Goal: Information Seeking & Learning: Understand process/instructions

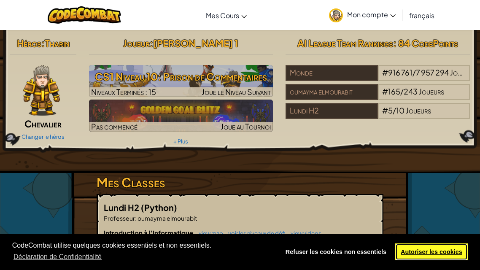
click at [442, 250] on link "Autoriser les cookies" at bounding box center [431, 251] width 73 height 17
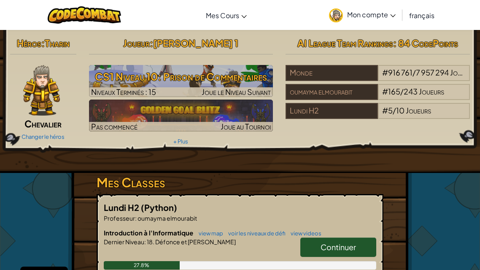
click at [348, 246] on span "Continuer" at bounding box center [337, 247] width 35 height 10
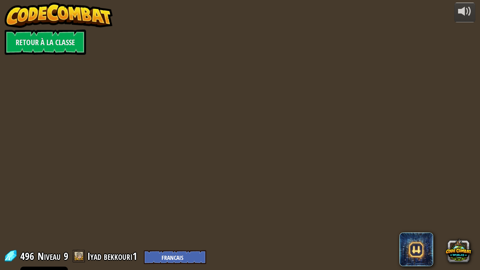
select select "fr"
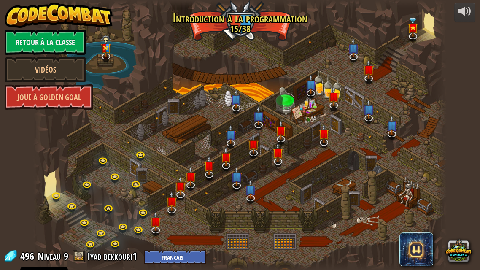
select select "fr"
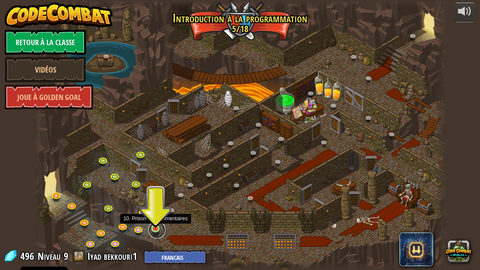
click at [155, 229] on link at bounding box center [156, 229] width 17 height 17
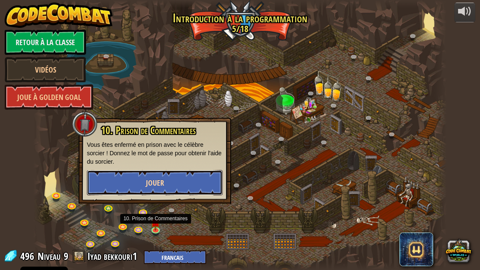
click at [164, 181] on button "Jouer" at bounding box center [155, 182] width 136 height 25
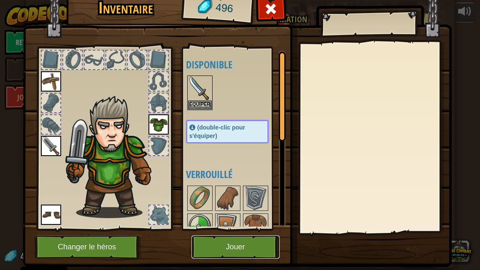
click at [250, 243] on button "Jouer" at bounding box center [235, 246] width 88 height 23
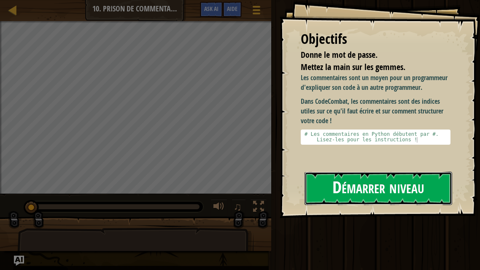
click at [347, 191] on button "Démarrer niveau" at bounding box center [378, 188] width 148 height 33
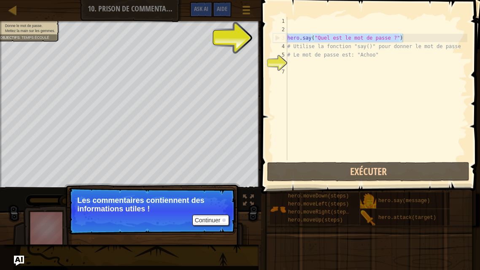
drag, startPoint x: 288, startPoint y: 38, endPoint x: 412, endPoint y: 38, distance: 124.4
click at [412, 38] on div "hero . say ( "Quel est le mot de passe ?" ) # Utilise la fonction "say()" pour …" at bounding box center [376, 97] width 182 height 160
type textarea "hero.say("Quel est le mot de passe ?")"
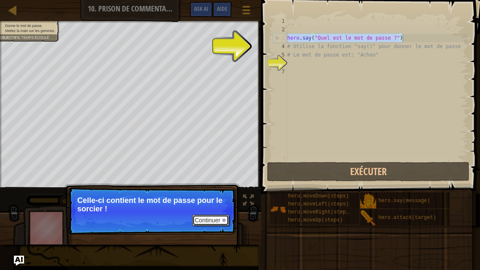
click at [218, 220] on button "Continuer" at bounding box center [210, 220] width 37 height 11
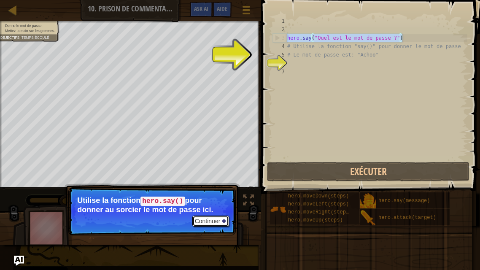
click at [216, 219] on button "Continuer" at bounding box center [210, 220] width 37 height 11
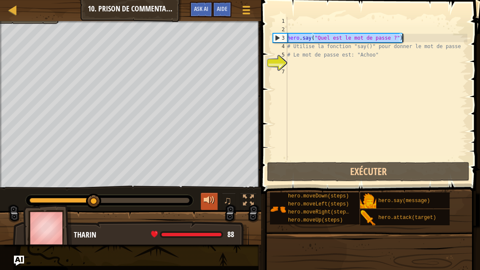
click at [205, 196] on div at bounding box center [209, 200] width 11 height 11
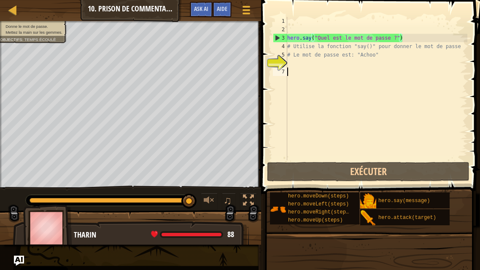
click at [342, 73] on div "hero . say ( "Quel est le mot de passe ?" ) # Utilise la fonction "say()" pour …" at bounding box center [376, 97] width 182 height 160
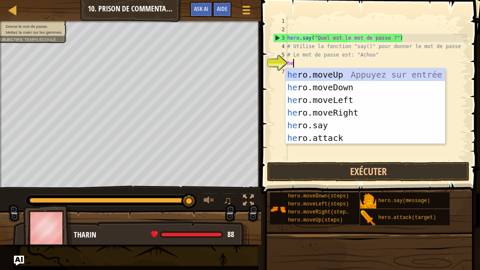
scroll to position [4, 0]
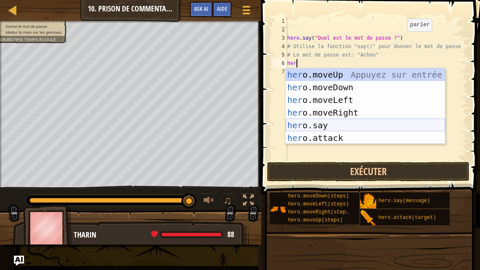
click at [342, 127] on div "her o.moveUp Appuyez sur entrée her o.moveDown Appuyez sur entrée her o.moveLef…" at bounding box center [364, 118] width 159 height 101
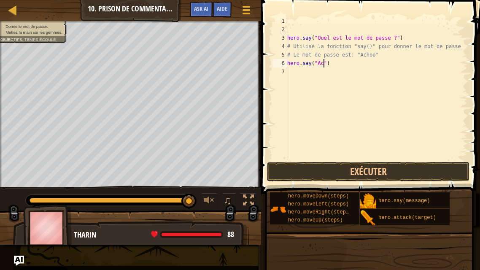
scroll to position [4, 3]
type textarea "hero.say("Achoo")"
type textarea "h"
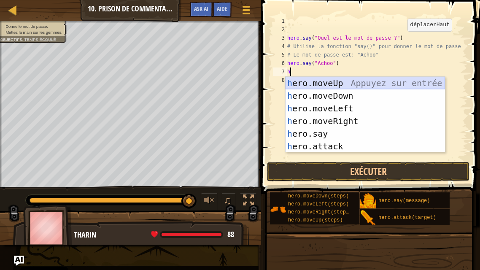
click at [344, 84] on div "h ero.moveUp Appuyez sur entrée h ero.moveDown Appuyez sur entrée h ero.moveLef…" at bounding box center [364, 127] width 159 height 101
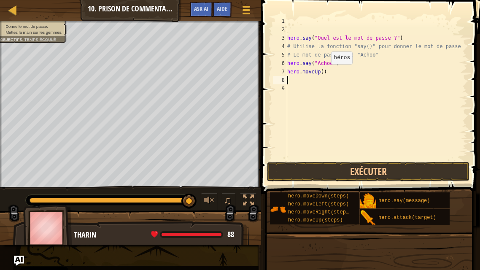
click at [324, 72] on div "hero . say ( "Quel est le mot de passe ?" ) # Utilise la fonction "say()" pour …" at bounding box center [376, 97] width 182 height 160
type textarea "hero.moveUp(2)"
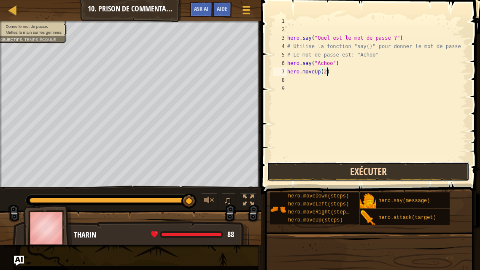
click at [371, 167] on button "Exécuter" at bounding box center [368, 171] width 202 height 19
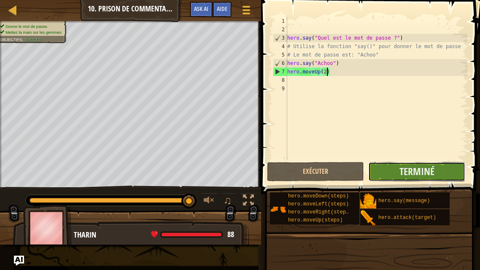
click at [442, 171] on button "Terminé" at bounding box center [416, 171] width 97 height 19
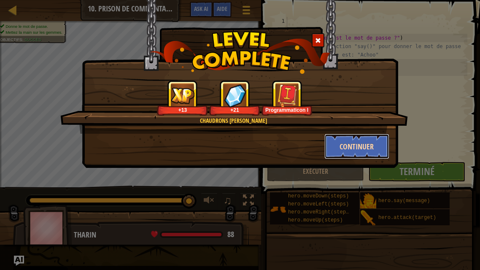
click at [361, 149] on button "Continuer" at bounding box center [356, 146] width 65 height 25
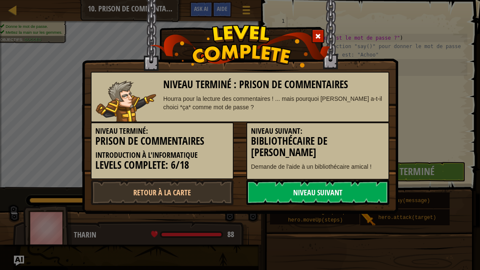
click at [366, 195] on link "Niveau Suivant" at bounding box center [317, 192] width 143 height 25
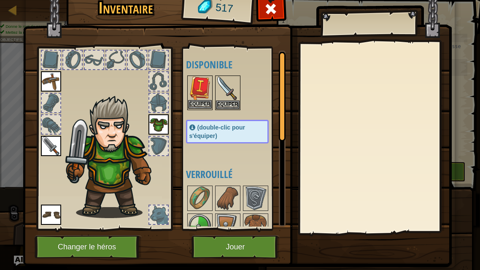
click at [201, 98] on img at bounding box center [200, 88] width 24 height 24
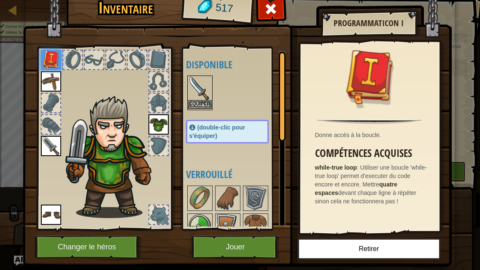
click at [207, 97] on img at bounding box center [200, 88] width 24 height 24
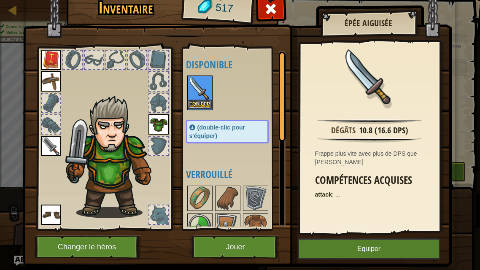
click at [207, 97] on img at bounding box center [200, 88] width 24 height 24
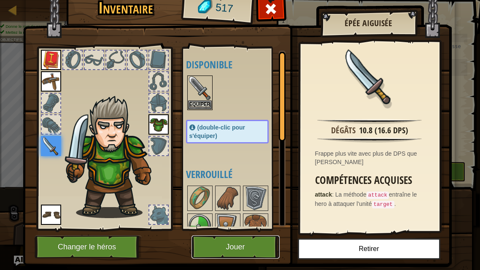
click at [261, 247] on button "Jouer" at bounding box center [235, 246] width 88 height 23
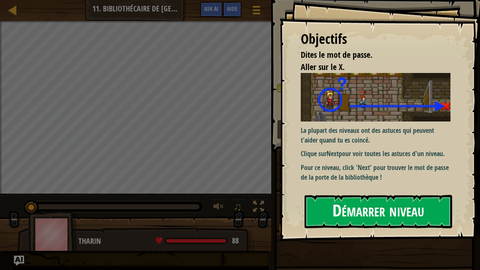
type textarea "hero.say("Je ne connais pas le mot de passe !") # ∆"
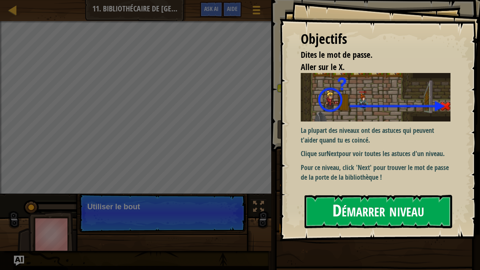
click at [369, 209] on button "Démarrer niveau" at bounding box center [378, 211] width 148 height 33
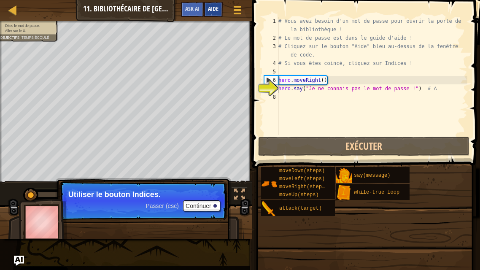
click at [217, 10] on span "Aide" at bounding box center [213, 9] width 11 height 8
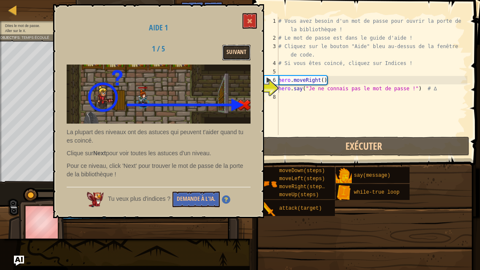
click at [243, 51] on button "Suivant" at bounding box center [236, 53] width 28 height 16
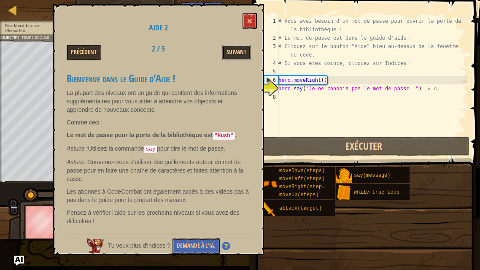
click at [232, 58] on button "Suivant" at bounding box center [236, 53] width 28 height 16
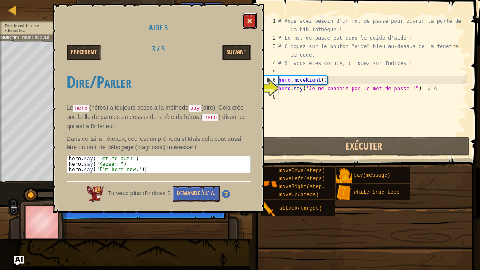
click at [248, 21] on span at bounding box center [250, 21] width 6 height 6
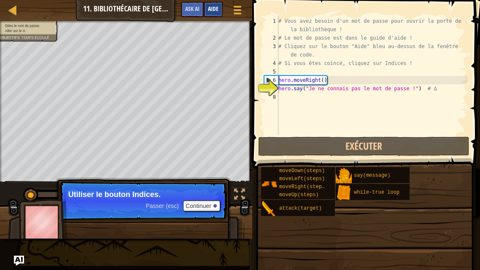
click at [220, 7] on div "Aide" at bounding box center [213, 10] width 19 height 16
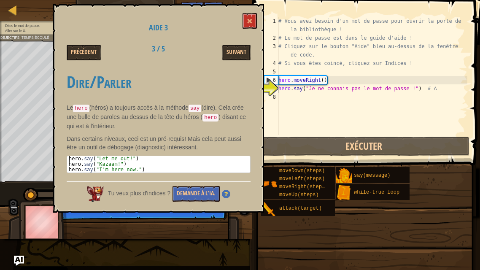
drag, startPoint x: 162, startPoint y: 169, endPoint x: 80, endPoint y: 152, distance: 83.5
click at [80, 152] on div "Dire/Parler Le hero (héros) a toujours accès à la méthode say (dire). Cela crée…" at bounding box center [159, 121] width 184 height 113
type textarea "hero.say("Let me out!") hero.say("Kazaam!")"
click at [300, 101] on div "# Vous avez besoin d'un mot de passe pour ouvrir la porte de la bibliothèque ! …" at bounding box center [372, 88] width 191 height 143
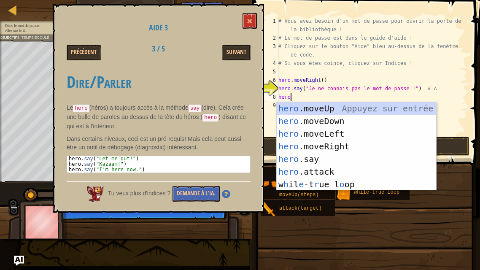
scroll to position [4, 0]
click at [346, 162] on div "hero .moveUp Appuyez sur entrée hero .moveDown Appuyez sur entrée hero .moveLef…" at bounding box center [356, 159] width 159 height 114
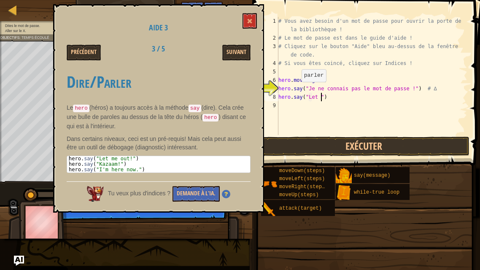
scroll to position [4, 4]
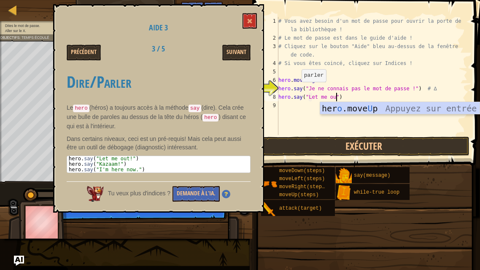
type textarea "hero.say("Let me out")"
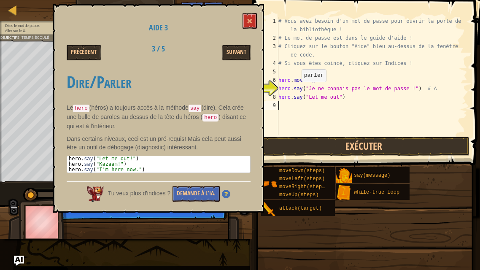
scroll to position [4, 0]
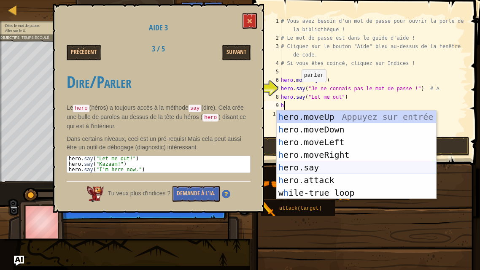
click at [320, 163] on div "h ero.moveUp Appuyez sur entrée h ero.moveDown Appuyez sur entrée h ero.moveLef…" at bounding box center [356, 167] width 159 height 114
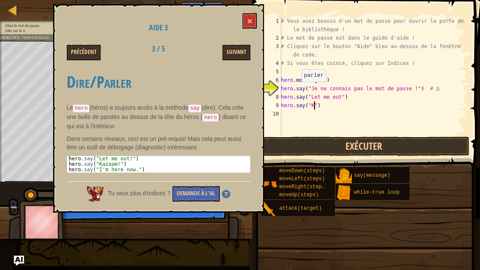
scroll to position [4, 3]
type textarea "hero.say("Kazaam")"
click at [290, 111] on div "# Vous avez besoin d'un mot de passe pour ouvrir la porte de la bibliothèque ! …" at bounding box center [373, 88] width 188 height 143
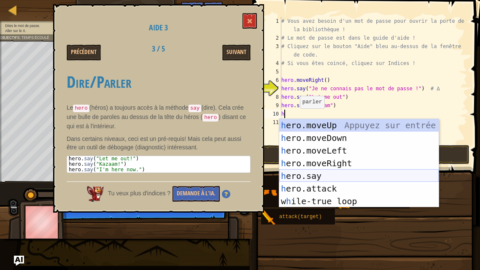
click at [337, 175] on div "h ero.moveUp Appuyez sur entrée h ero.moveDown Appuyez sur entrée h ero.moveLef…" at bounding box center [358, 176] width 159 height 114
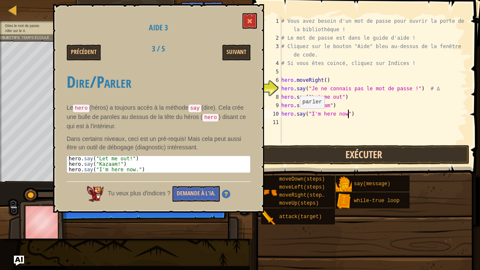
scroll to position [4, 5]
click at [236, 51] on button "Suivant" at bounding box center [236, 53] width 28 height 16
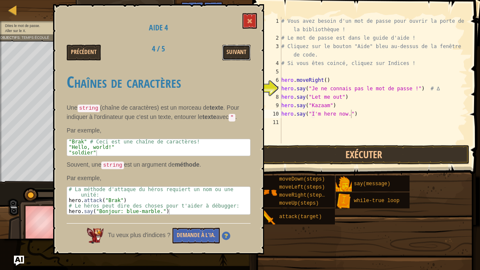
click at [236, 51] on button "Suivant" at bounding box center [236, 53] width 28 height 16
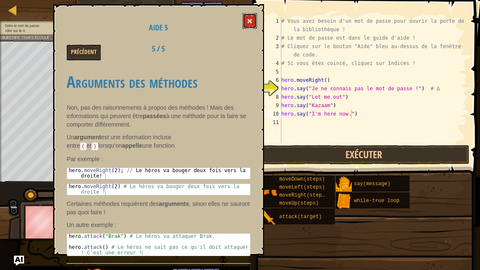
click at [250, 23] on span at bounding box center [250, 21] width 6 height 6
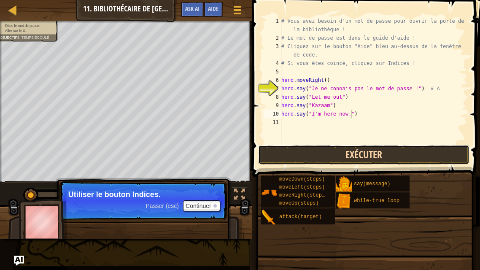
click at [362, 153] on button "Exécuter" at bounding box center [363, 154] width 211 height 19
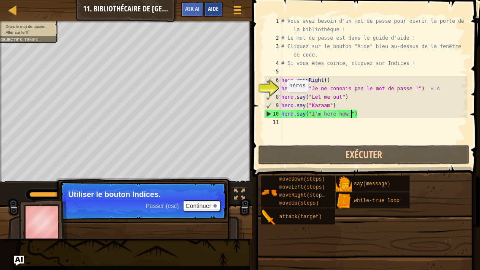
click at [210, 12] on span "Aide" at bounding box center [213, 9] width 11 height 8
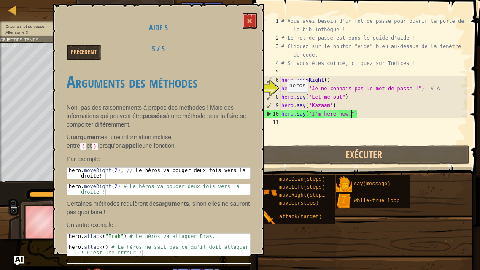
scroll to position [0, 0]
click at [77, 57] on button "Précédent" at bounding box center [84, 53] width 34 height 16
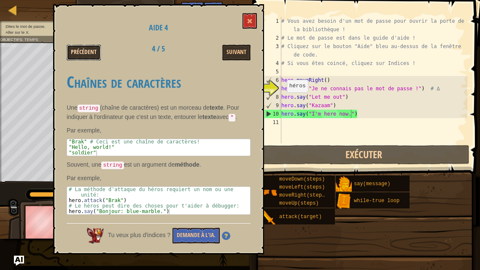
click at [79, 51] on button "Précédent" at bounding box center [84, 53] width 34 height 16
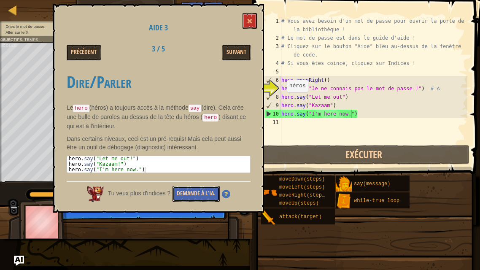
click at [191, 188] on button "Demande à l'IA." at bounding box center [195, 194] width 47 height 16
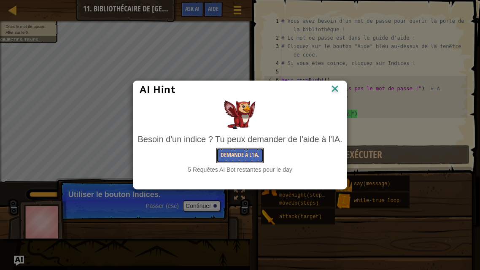
click at [234, 156] on button "Demande à l'IA." at bounding box center [239, 156] width 47 height 16
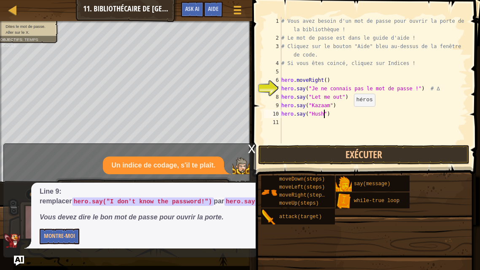
scroll to position [4, 3]
type textarea "hero.say("Hush")"
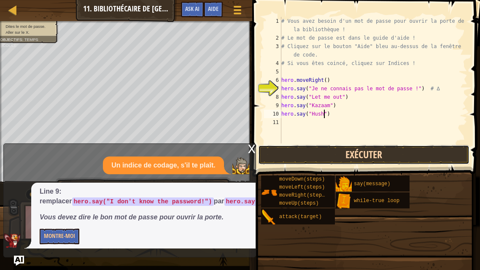
click at [396, 161] on button "Exécuter" at bounding box center [363, 154] width 211 height 19
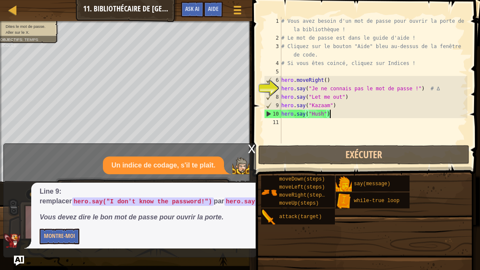
click at [332, 114] on div "# Vous avez besoin d'un mot de passe pour ouvrir la porte de la bibliothèque ! …" at bounding box center [374, 93] width 188 height 152
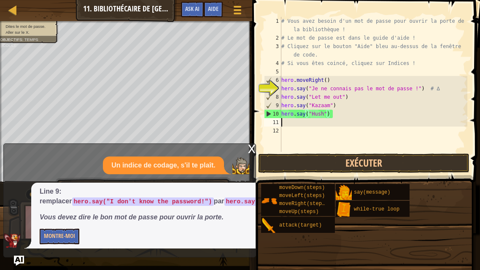
scroll to position [4, 0]
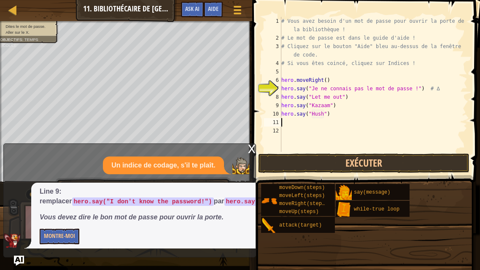
type textarea "h"
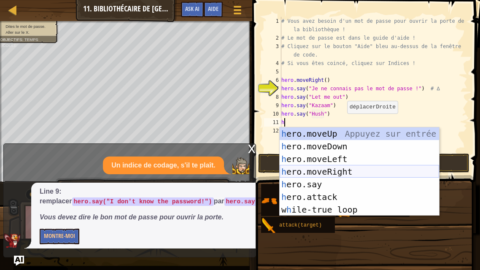
click at [319, 175] on div "h ero.moveUp Appuyez sur entrée h ero.moveDown Appuyez sur entrée h ero.moveLef…" at bounding box center [359, 184] width 159 height 114
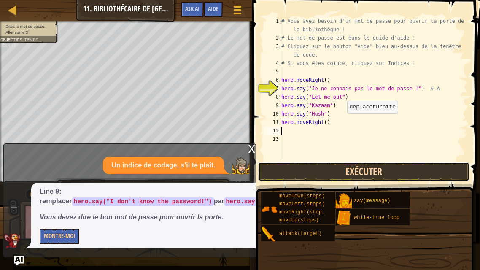
click at [332, 170] on button "Exécuter" at bounding box center [363, 171] width 211 height 19
